Goal: Task Accomplishment & Management: Manage account settings

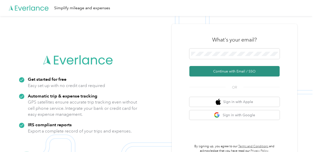
click at [231, 71] on button "Continue with Email / SSO" at bounding box center [234, 71] width 90 height 11
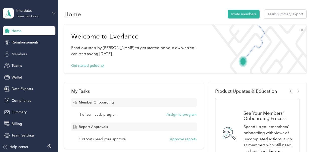
click at [21, 54] on span "Members" at bounding box center [19, 54] width 15 height 5
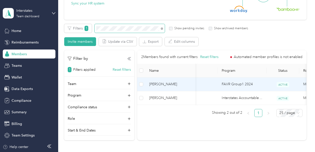
scroll to position [0, 31]
click at [181, 83] on span "[PERSON_NAME]" at bounding box center [170, 85] width 42 height 6
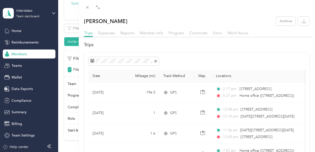
click at [215, 34] on span "Rates" at bounding box center [217, 33] width 10 height 5
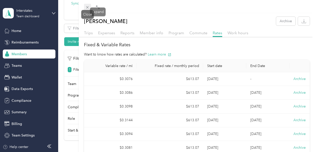
click at [88, 7] on icon at bounding box center [87, 7] width 4 height 4
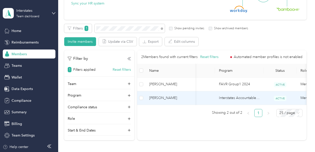
click at [190, 94] on td "[PERSON_NAME]" at bounding box center [170, 98] width 50 height 14
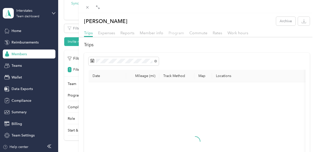
click at [179, 32] on span "Program" at bounding box center [176, 33] width 16 height 5
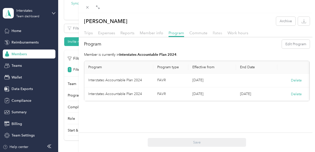
click at [218, 34] on span "Rates" at bounding box center [217, 33] width 10 height 5
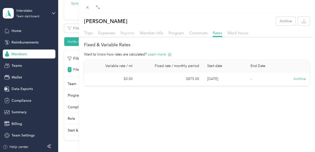
click at [128, 35] on span "Reports" at bounding box center [127, 33] width 14 height 5
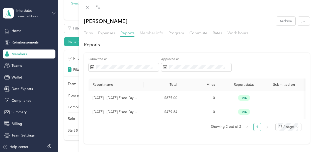
click at [153, 34] on span "Member info" at bounding box center [152, 33] width 24 height 5
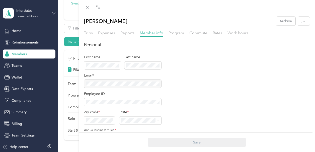
click at [155, 84] on div at bounding box center [122, 84] width 77 height 8
click at [302, 7] on div at bounding box center [197, 6] width 236 height 13
click at [40, 13] on div "[PERSON_NAME] Archive Trips Expenses Reports Member info Program Commute Rates …" at bounding box center [157, 76] width 315 height 152
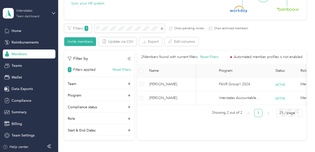
click at [30, 13] on div "Interstates" at bounding box center [31, 10] width 31 height 5
click at [36, 63] on div "Log out" at bounding box center [53, 64] width 98 height 9
